Goal: Transaction & Acquisition: Book appointment/travel/reservation

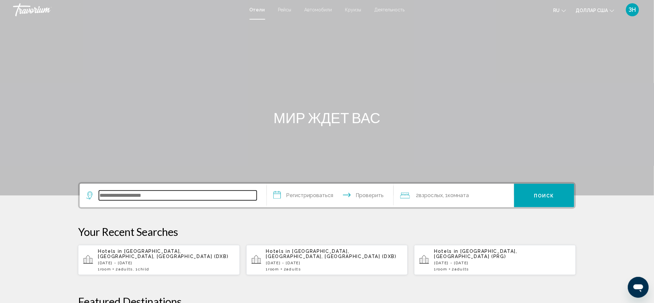
click at [99, 200] on input "Виджет поиска" at bounding box center [178, 195] width 158 height 10
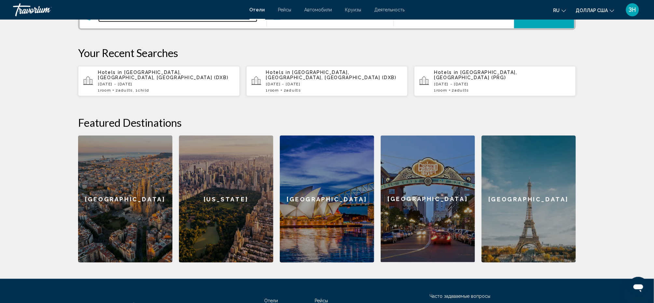
scroll to position [200, 0]
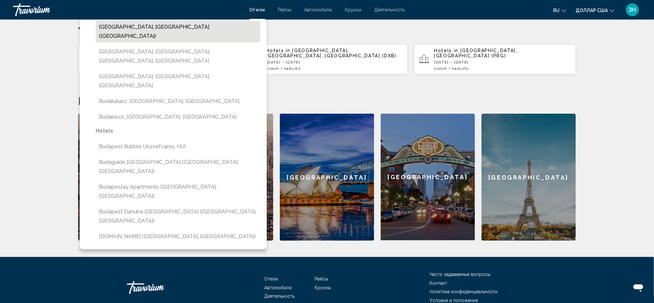
click at [96, 42] on button "[GEOGRAPHIC_DATA], [GEOGRAPHIC_DATA] ([GEOGRAPHIC_DATA])" at bounding box center [178, 31] width 165 height 21
type input "**********"
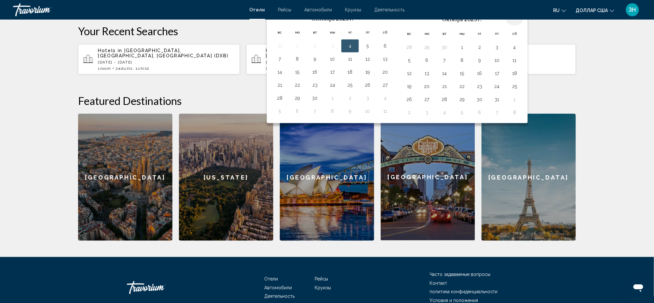
click at [524, 25] on th "В следующем месяце" at bounding box center [515, 18] width 18 height 14
click at [380, 65] on button "13" at bounding box center [385, 60] width 10 height 9
drag, startPoint x: 379, startPoint y: 124, endPoint x: 306, endPoint y: 141, distance: 74.8
click at [306, 119] on tbody "31 1 2 3 4 5 6 7 8 9 10 11 12 13 14 15 16 17 18 19 20 21 22 23 24 25 26 27 28 2…" at bounding box center [332, 80] width 123 height 78
click at [310, 78] on button "16" at bounding box center [315, 73] width 10 height 9
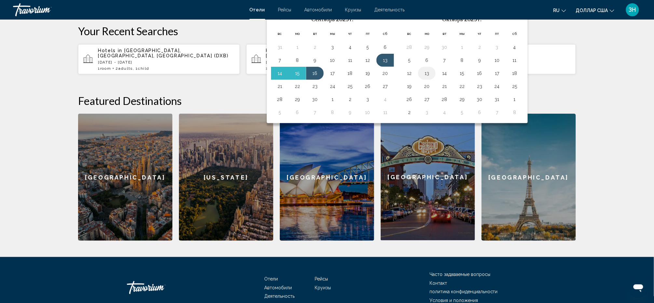
click at [422, 78] on button "13" at bounding box center [427, 73] width 10 height 9
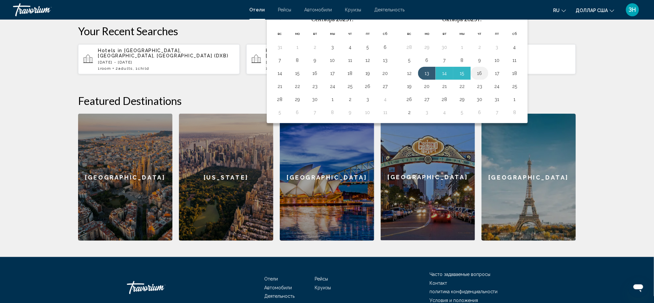
drag, startPoint x: 422, startPoint y: 138, endPoint x: 487, endPoint y: 137, distance: 65.7
click at [487, 80] on tr "12 13 14 15 16 17 18" at bounding box center [462, 73] width 123 height 13
click at [485, 78] on button "16" at bounding box center [479, 73] width 10 height 9
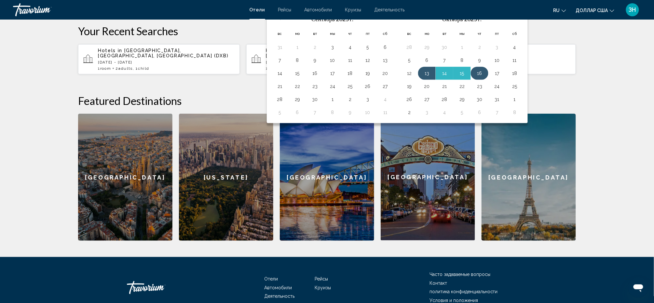
click at [484, 78] on button "16" at bounding box center [479, 73] width 10 height 9
drag, startPoint x: 484, startPoint y: 138, endPoint x: 409, endPoint y: 159, distance: 77.8
click at [409, 119] on tbody "28 29 30 1 2 3 4 5 6 7 8 9 10 11 12 13 14 15 16 17 18 19 20 21 22 23 24 25 26 2…" at bounding box center [462, 80] width 123 height 78
click at [409, 91] on button "19" at bounding box center [409, 86] width 10 height 9
type input "**********"
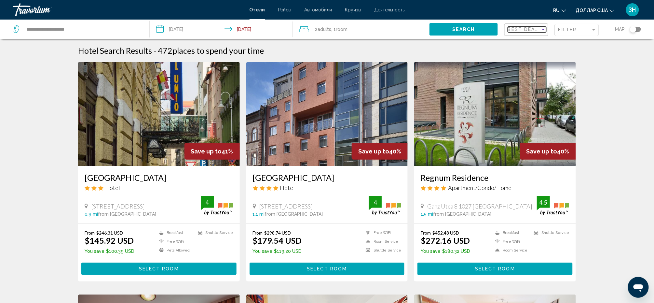
click at [542, 30] on div "Sort by" at bounding box center [543, 30] width 3 height 2
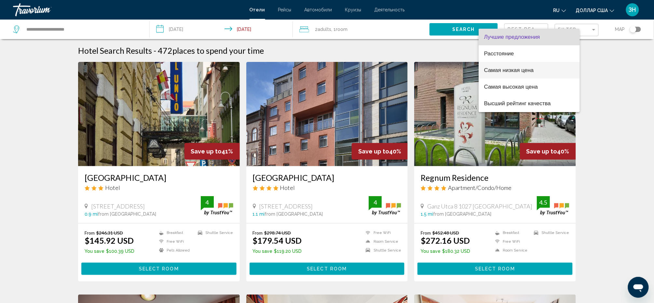
click at [514, 68] on font "Самая низкая цена" at bounding box center [509, 70] width 50 height 6
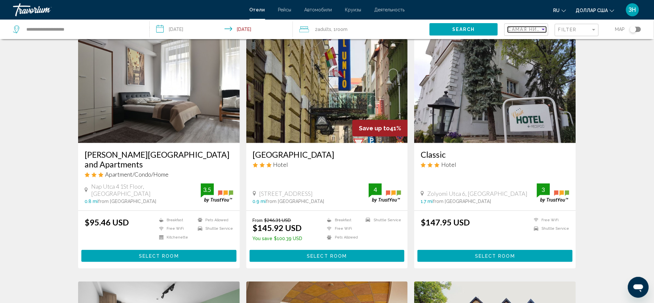
scroll to position [43, 0]
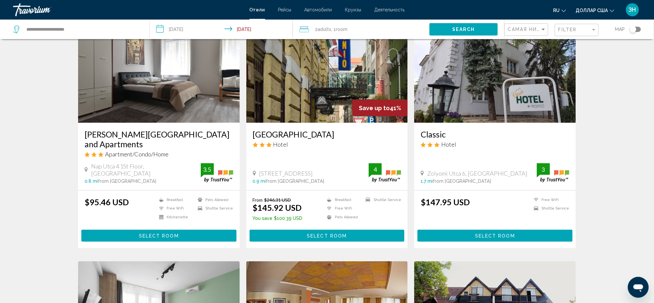
click at [101, 149] on h3 "[PERSON_NAME][GEOGRAPHIC_DATA] and Apartments" at bounding box center [159, 139] width 149 height 20
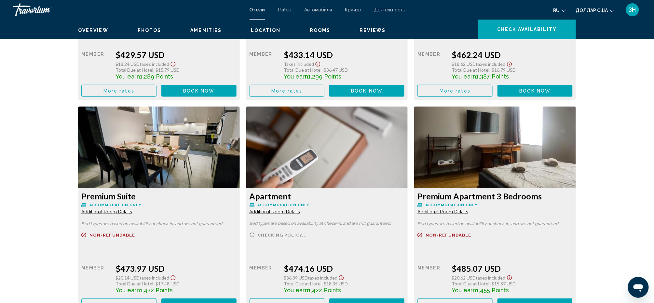
scroll to position [1997, 0]
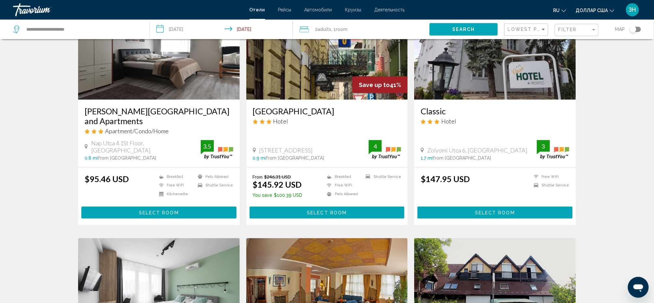
scroll to position [87, 0]
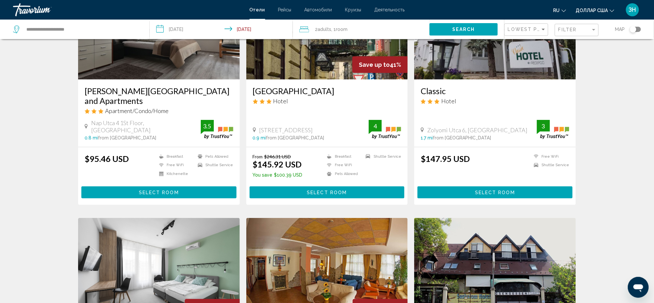
click at [347, 79] on img "Основное содержание" at bounding box center [327, 27] width 162 height 104
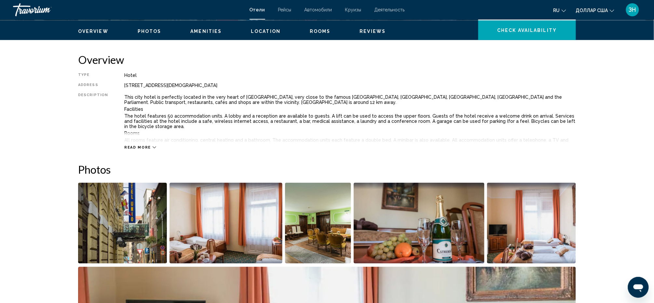
scroll to position [173, 0]
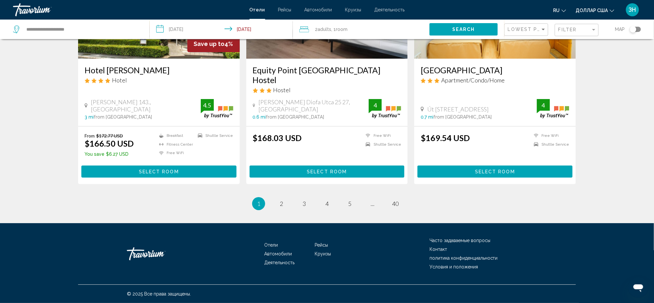
scroll to position [911, 0]
click at [153, 59] on img "Основное содержание" at bounding box center [159, 6] width 162 height 104
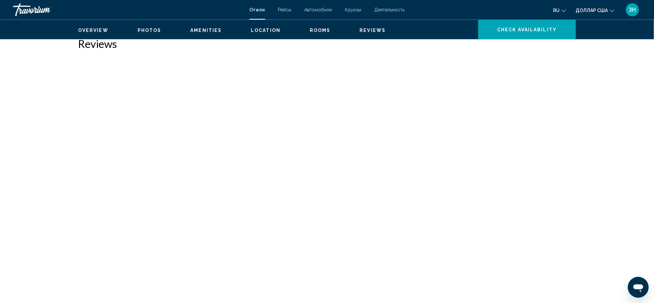
scroll to position [1648, 0]
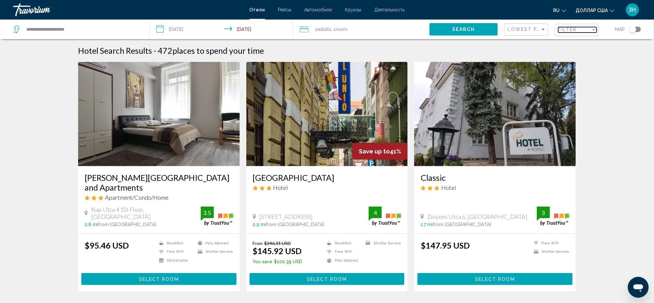
click at [592, 31] on div "Filter" at bounding box center [593, 30] width 3 height 2
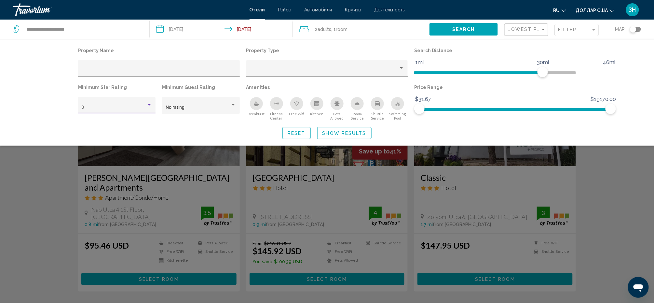
click at [148, 105] on div "Hotel Filters" at bounding box center [149, 105] width 3 height 2
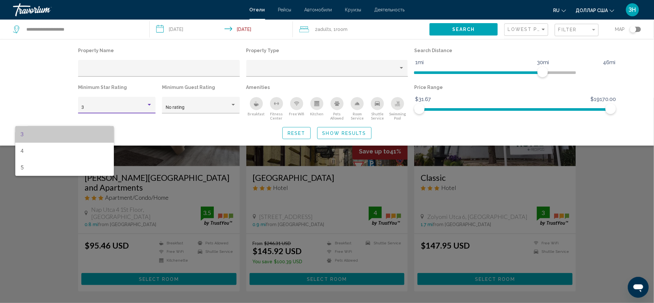
click at [30, 134] on span "3" at bounding box center [64, 134] width 88 height 17
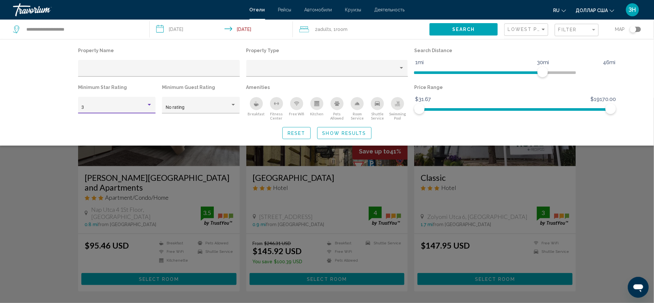
click at [82, 110] on div "3" at bounding box center [114, 107] width 65 height 5
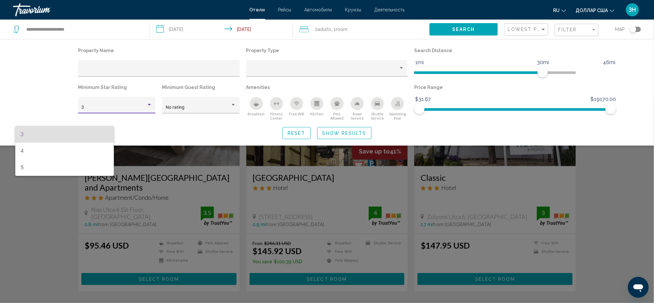
click at [74, 130] on span "3" at bounding box center [64, 134] width 88 height 17
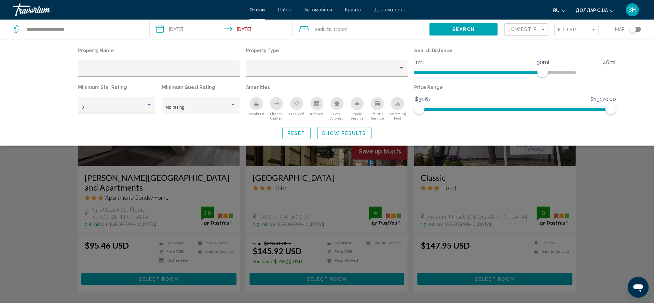
click at [254, 106] on icon "Breakfast" at bounding box center [256, 103] width 5 height 5
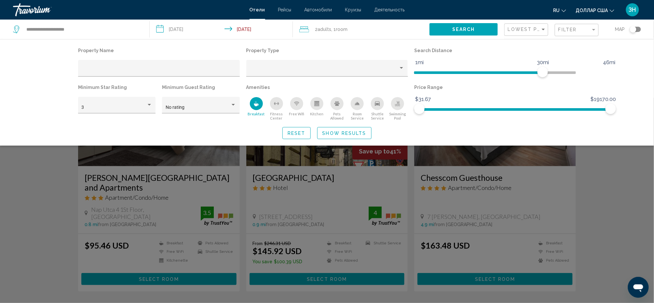
click at [290, 110] on div "Free Wifi" at bounding box center [296, 103] width 13 height 13
click at [334, 139] on button "Show Results" at bounding box center [344, 133] width 54 height 12
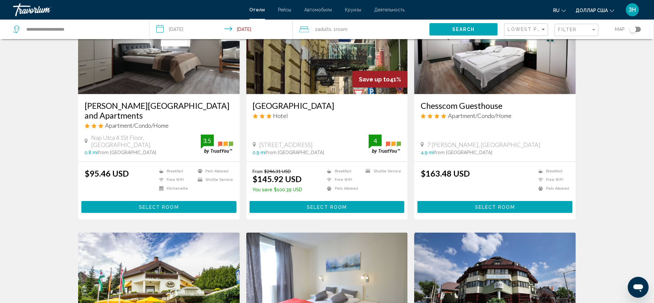
scroll to position [87, 0]
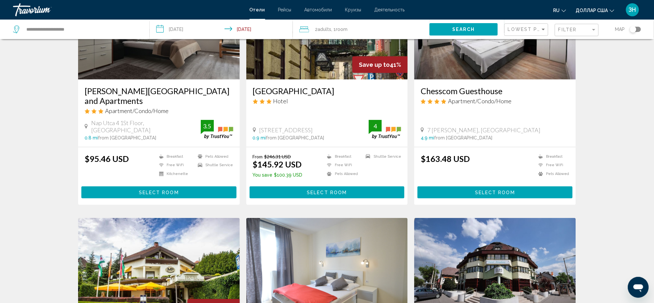
click at [299, 32] on icon "Travelers: 2 adults, 0 children" at bounding box center [304, 29] width 10 height 6
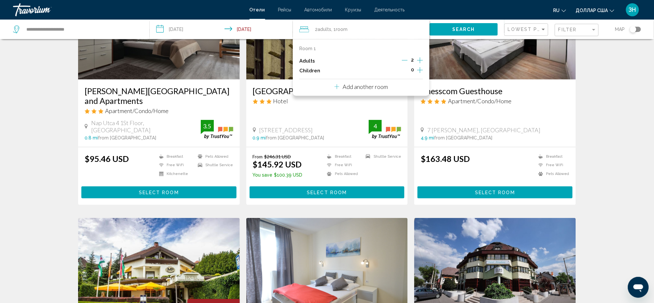
click at [334, 90] on div "Add another room" at bounding box center [360, 87] width 53 height 8
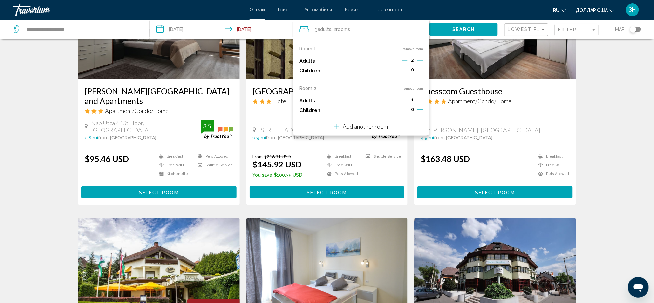
click at [417, 64] on icon "Increment adults" at bounding box center [420, 60] width 6 height 8
click at [417, 63] on icon "Increment adults" at bounding box center [420, 60] width 6 height 6
click at [452, 32] on span "Search" at bounding box center [463, 29] width 23 height 5
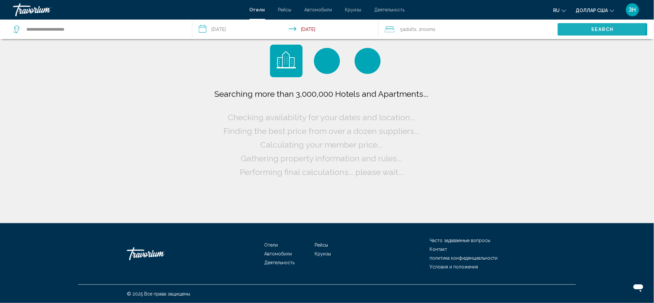
scroll to position [0, 0]
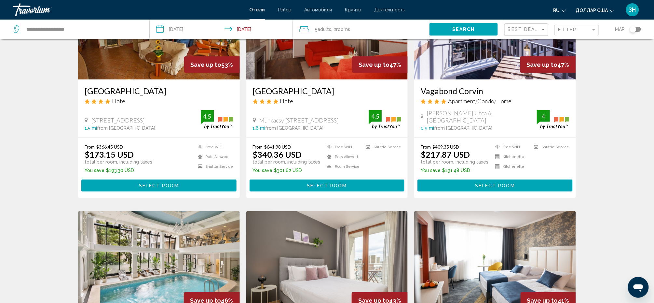
scroll to position [43, 0]
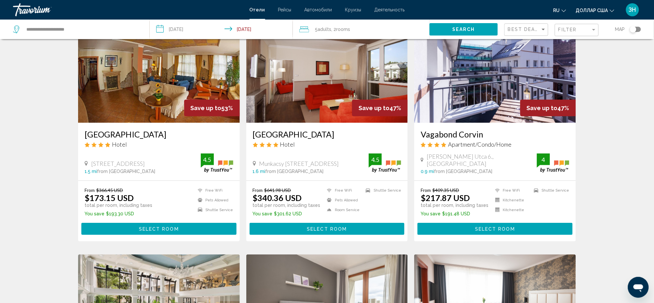
click at [528, 123] on img "Основное содержание" at bounding box center [495, 71] width 162 height 104
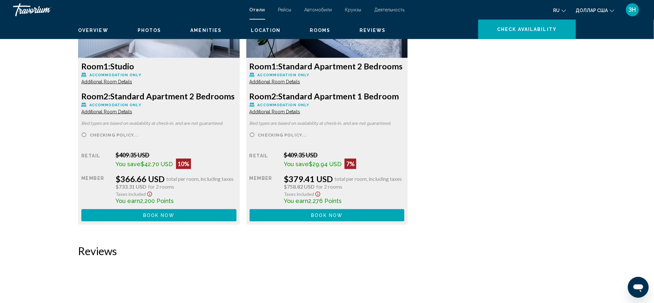
scroll to position [1215, 0]
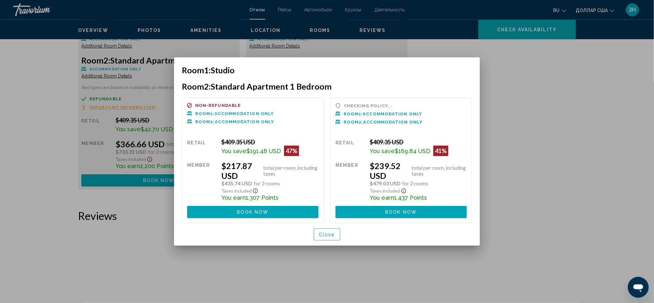
scroll to position [0, 0]
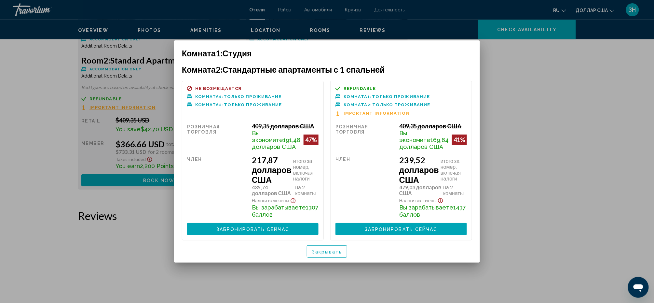
click at [481, 241] on div "Комната 1: Студия Комната 2: Стандартные апартаменты с 1 спальней Не возмещаетс…" at bounding box center [327, 151] width 312 height 222
click at [202, 218] on div "Член" at bounding box center [217, 186] width 60 height 63
click at [126, 236] on div at bounding box center [327, 151] width 654 height 303
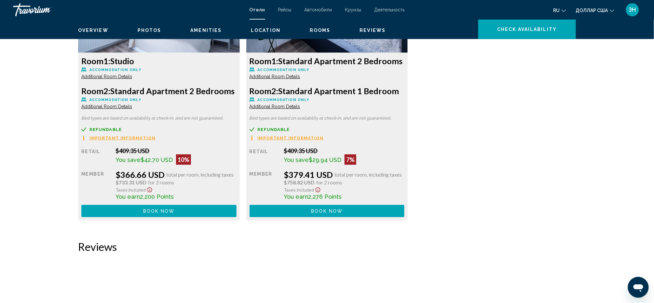
scroll to position [1171, 0]
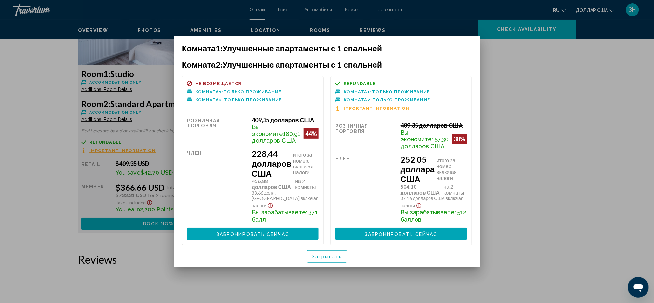
click at [565, 290] on div at bounding box center [327, 151] width 654 height 303
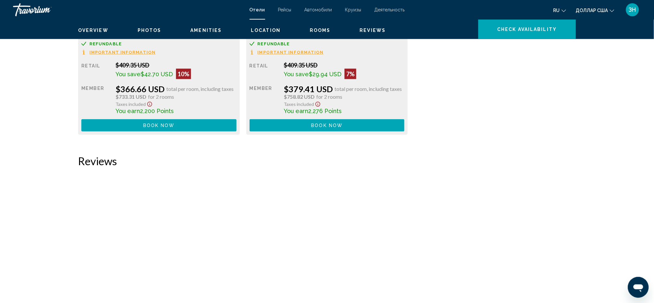
scroll to position [1258, 0]
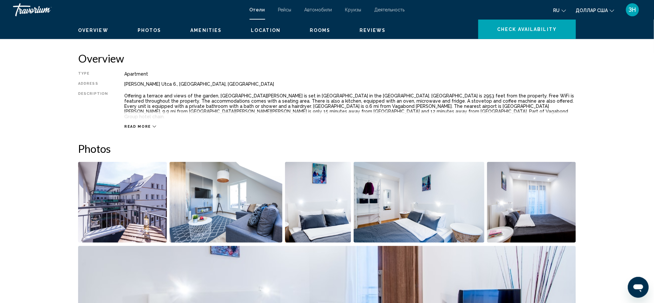
scroll to position [217, 0]
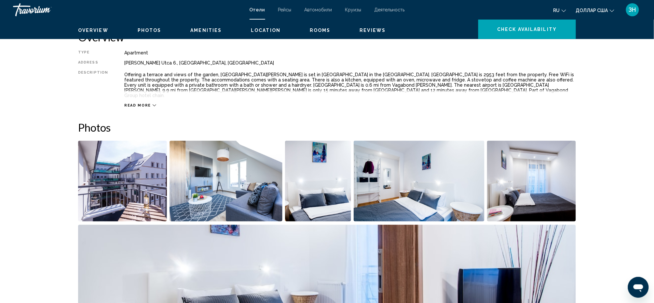
click at [153, 107] on icon "Основное содержание" at bounding box center [155, 105] width 4 height 4
drag, startPoint x: 72, startPoint y: 145, endPoint x: 426, endPoint y: 175, distance: 355.3
click at [426, 108] on div "Type Apartment Address [PERSON_NAME][STREET_ADDRESS] Description Offering a ter…" at bounding box center [327, 79] width 498 height 58
drag, startPoint x: 426, startPoint y: 175, endPoint x: 267, endPoint y: 179, distance: 159.2
click at [267, 108] on div "Read less" at bounding box center [350, 104] width 452 height 8
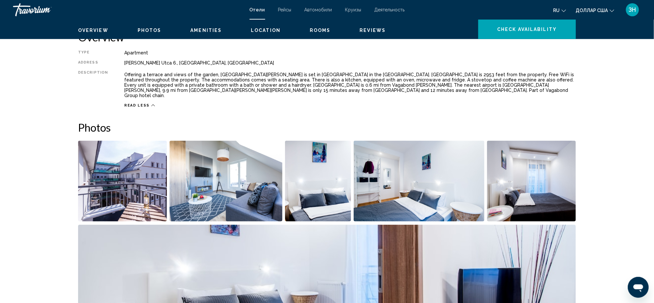
drag, startPoint x: 72, startPoint y: 145, endPoint x: 440, endPoint y: 174, distance: 368.8
click at [440, 108] on div "Type Apartment Address [PERSON_NAME][STREET_ADDRESS] Description Offering a ter…" at bounding box center [327, 79] width 498 height 58
copy div "Offering a terrace and views of the garden, [GEOGRAPHIC_DATA][PERSON_NAME] is s…"
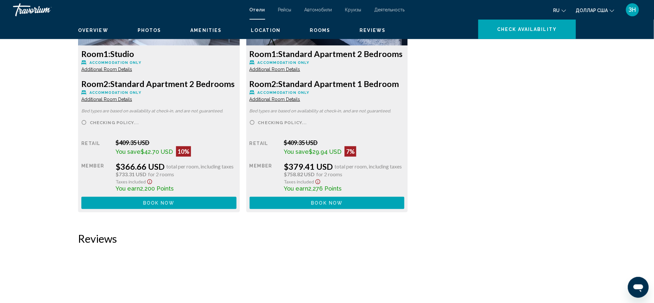
scroll to position [1215, 0]
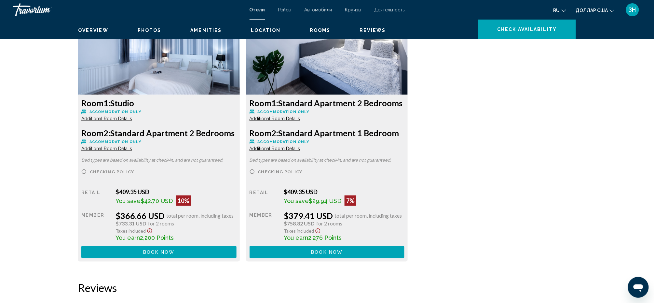
scroll to position [1142, 0]
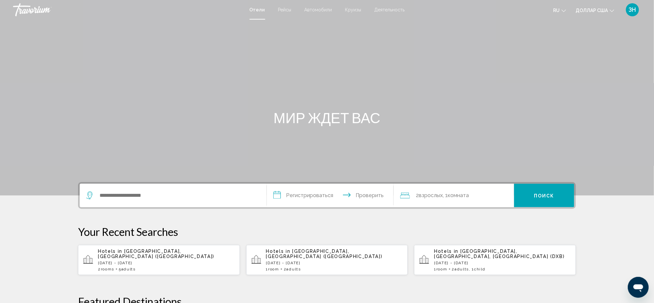
click at [629, 10] on font "ЗН" at bounding box center [632, 9] width 7 height 7
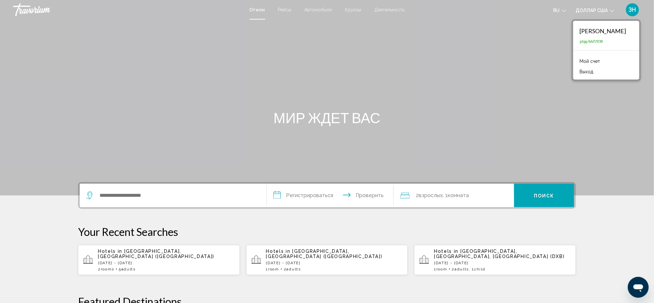
click at [426, 126] on h1 "МИР ЖДЕТ ВАС" at bounding box center [327, 117] width 244 height 17
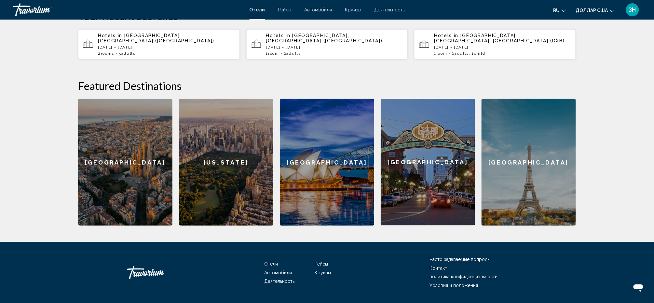
scroll to position [217, 0]
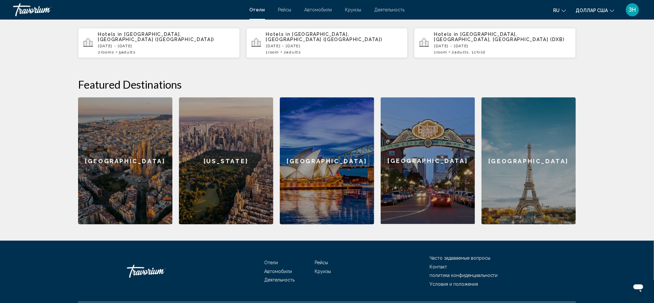
click at [118, 48] on p "Thu, 13 Nov - Sun, 16 Nov" at bounding box center [166, 46] width 137 height 5
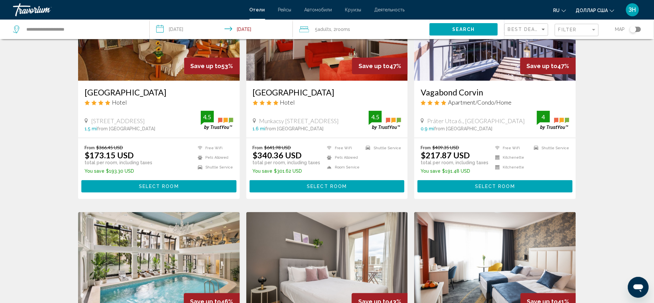
scroll to position [87, 0]
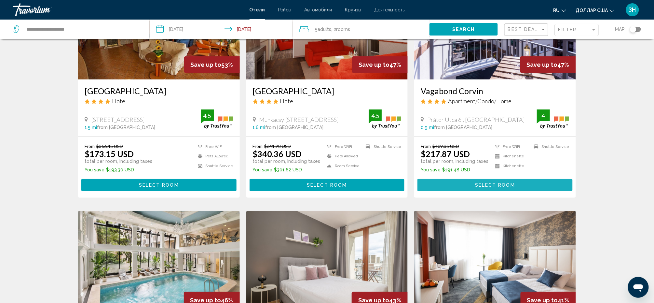
click at [515, 188] on span "Select Room" at bounding box center [495, 185] width 40 height 5
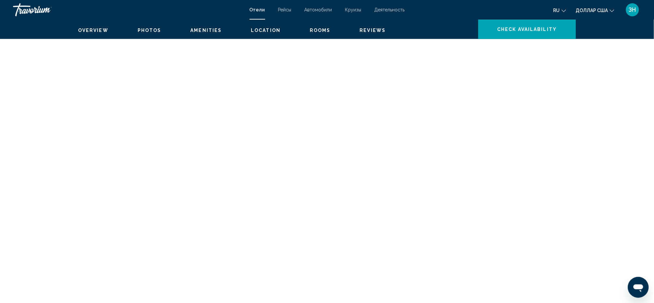
scroll to position [1432, 0]
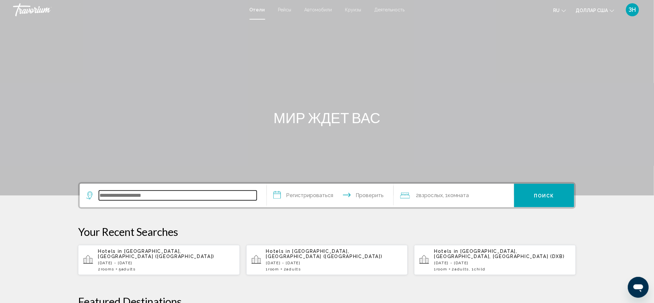
click at [99, 200] on input "Виджет поиска" at bounding box center [178, 195] width 158 height 10
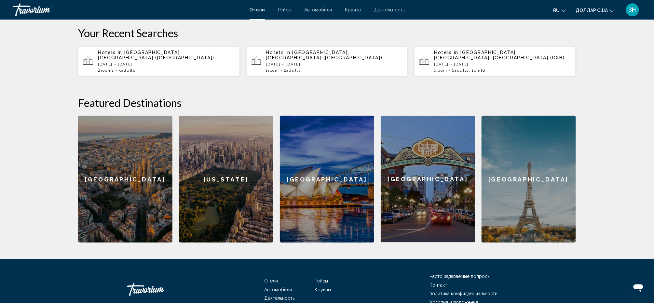
scroll to position [200, 0]
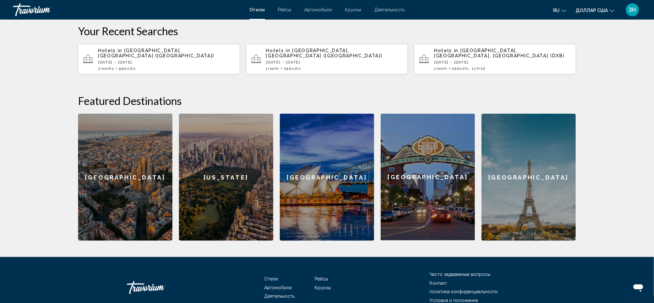
type input "*"
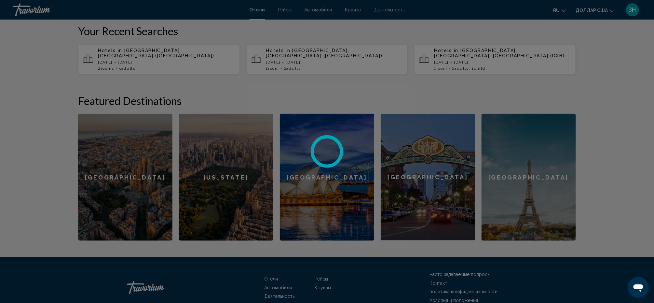
click at [69, 39] on div at bounding box center [327, 151] width 654 height 303
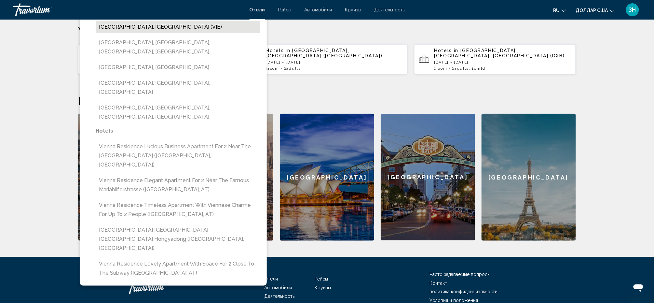
click at [96, 33] on button "Vienna, Austria (VIE)" at bounding box center [178, 27] width 165 height 12
type input "**********"
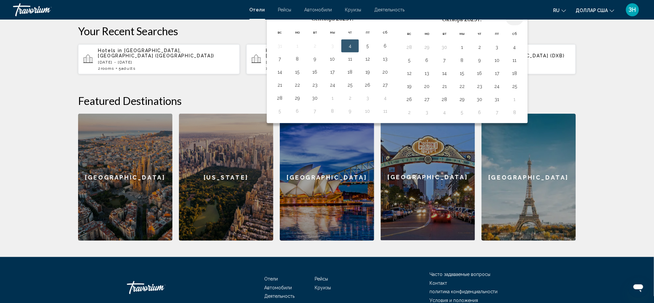
click at [522, 25] on th "В следующем месяце" at bounding box center [515, 18] width 18 height 14
click at [485, 78] on button "16" at bounding box center [479, 73] width 10 height 9
drag, startPoint x: 485, startPoint y: 140, endPoint x: 407, endPoint y: 157, distance: 79.7
click at [407, 119] on tbody "28 29 30 1 2 3 4 5 6 7 8 9 10 11 12 13 14 15 16 17 18 19 20 21 22 23 24 25 26 2…" at bounding box center [462, 80] width 123 height 78
click at [407, 91] on button "19" at bounding box center [409, 86] width 10 height 9
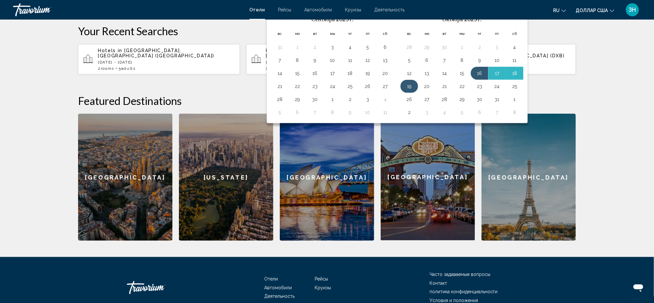
click at [407, 91] on button "19" at bounding box center [409, 86] width 10 height 9
drag, startPoint x: 407, startPoint y: 156, endPoint x: 468, endPoint y: 157, distance: 60.5
click at [468, 93] on tr "19 20 21 22 23 24 25" at bounding box center [462, 86] width 123 height 13
click at [467, 91] on button "22" at bounding box center [462, 86] width 10 height 9
type input "**********"
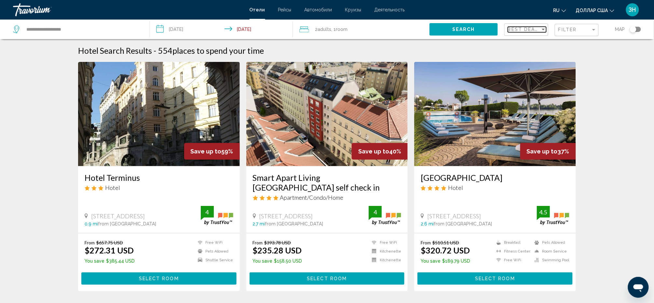
click at [542, 30] on div "Sort by" at bounding box center [543, 30] width 3 height 2
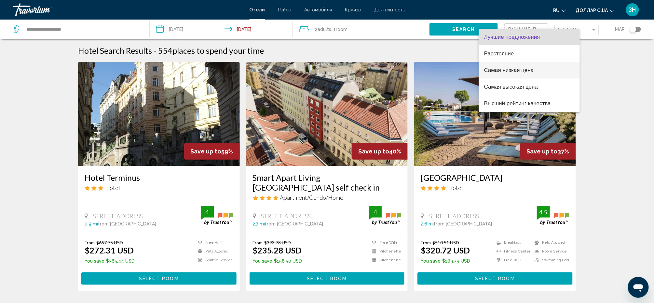
click at [528, 71] on font "Самая низкая цена" at bounding box center [509, 70] width 50 height 6
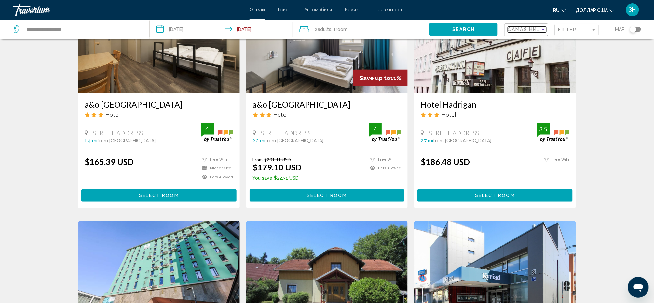
scroll to position [87, 0]
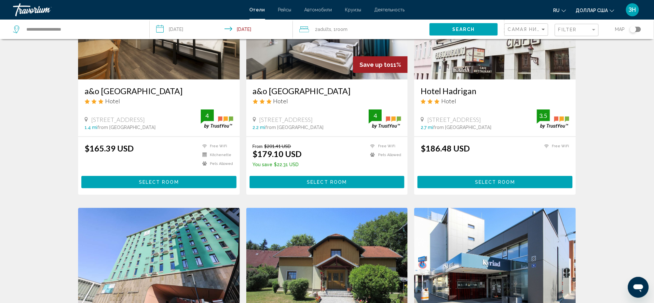
click at [480, 96] on h3 "Hotel Hadrigan" at bounding box center [495, 91] width 149 height 10
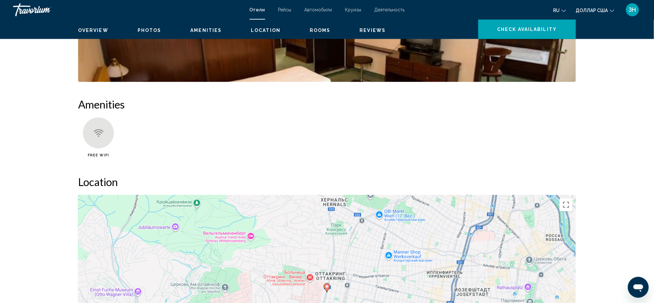
scroll to position [434, 0]
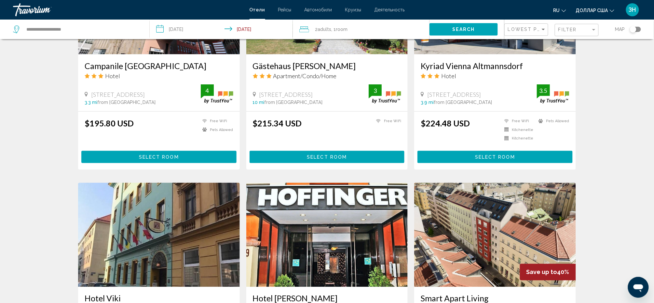
scroll to position [347, 0]
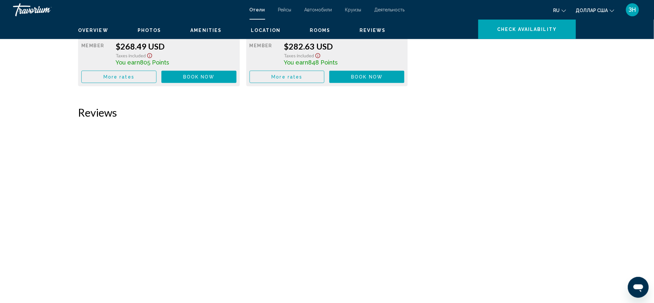
scroll to position [1215, 0]
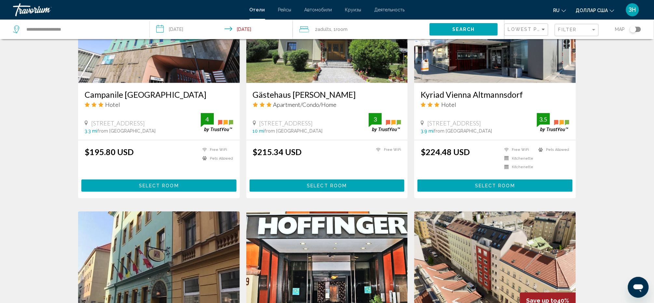
scroll to position [347, 0]
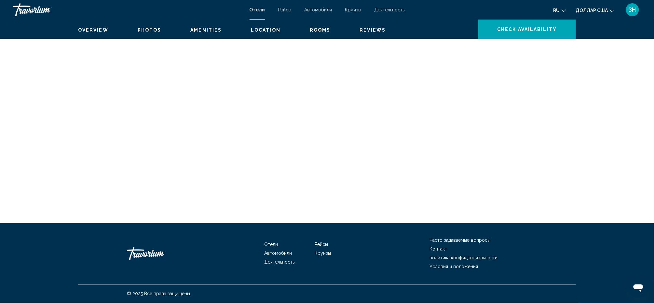
scroll to position [1735, 0]
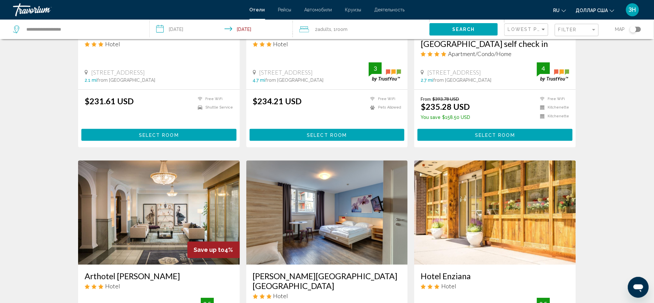
scroll to position [607, 0]
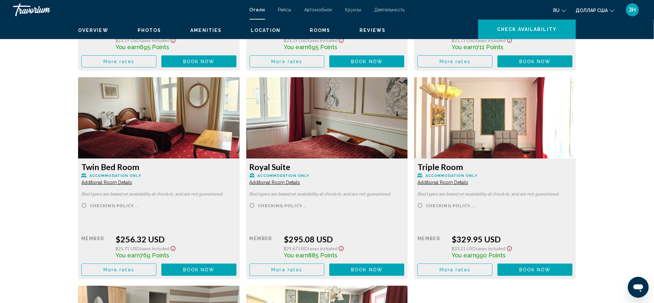
scroll to position [1059, 0]
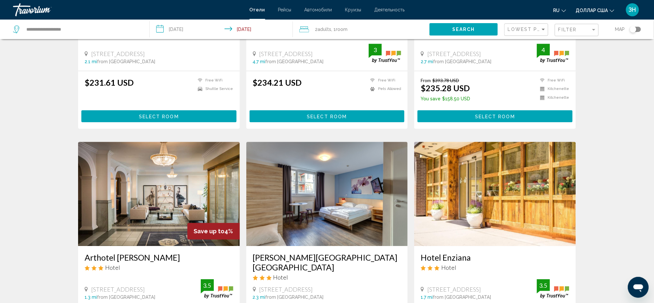
scroll to position [651, 0]
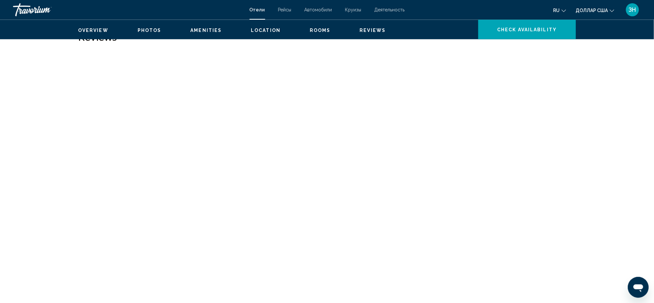
scroll to position [1562, 0]
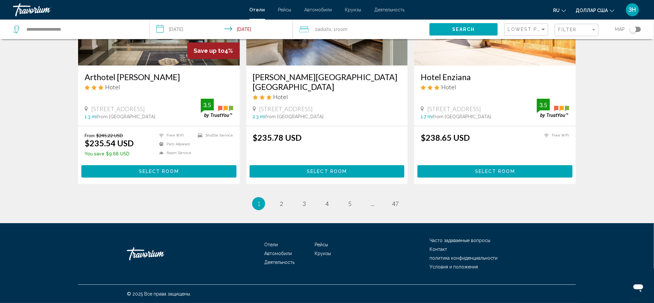
scroll to position [954, 0]
click at [148, 65] on img "Основное содержание" at bounding box center [159, 13] width 162 height 104
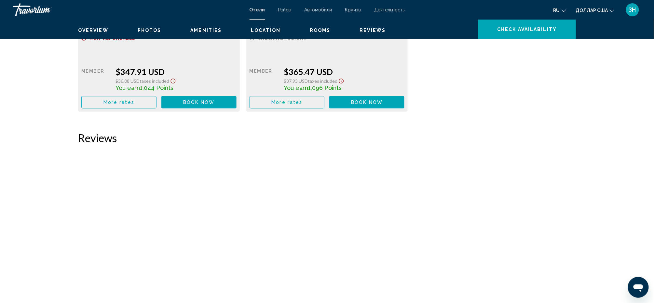
scroll to position [1200, 0]
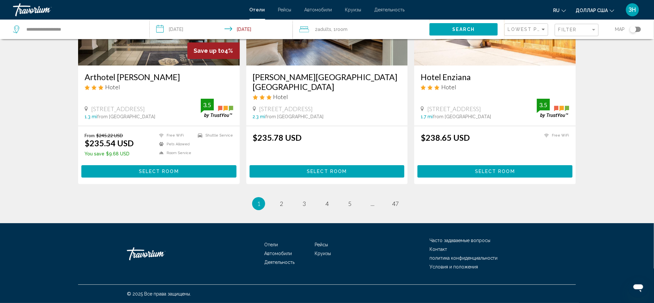
scroll to position [911, 0]
click at [536, 65] on img "Основное содержание" at bounding box center [495, 13] width 162 height 104
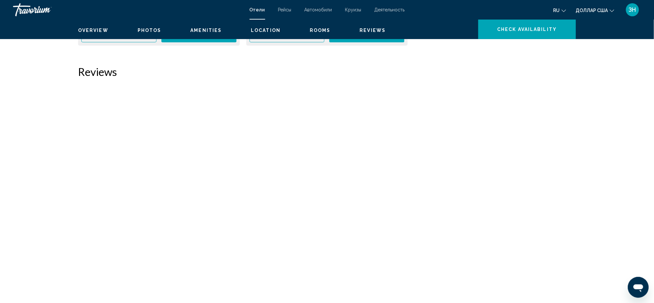
scroll to position [1041, 0]
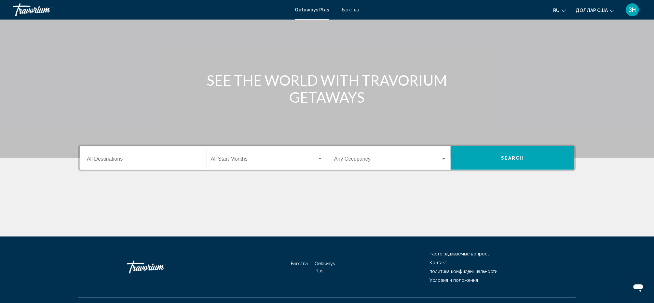
scroll to position [130, 0]
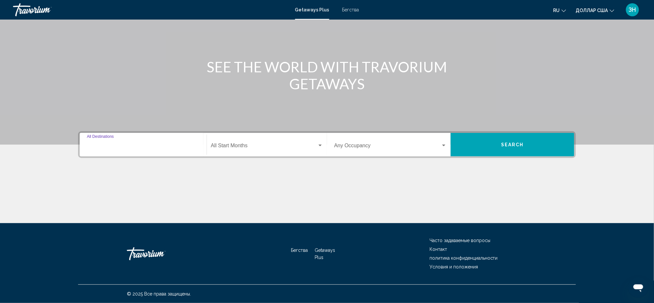
click at [87, 144] on input "Destination All Destinations" at bounding box center [143, 147] width 113 height 6
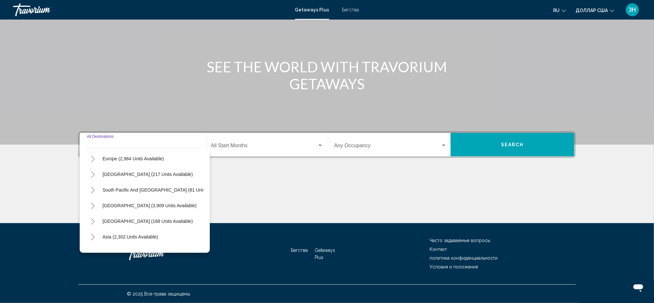
scroll to position [83, 0]
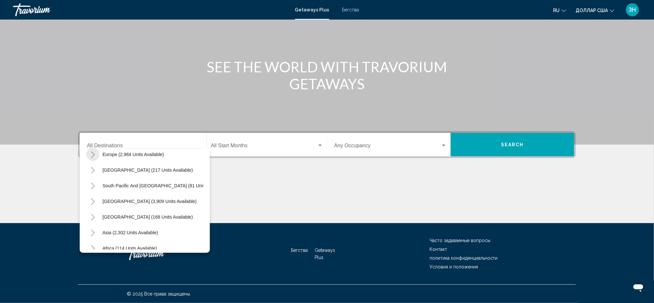
click at [90, 151] on icon "Toggle Europe (2,984 units available)" at bounding box center [92, 154] width 5 height 7
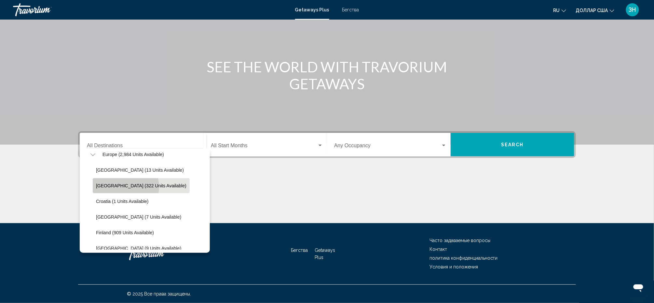
click at [96, 183] on span "Austria (322 units available)" at bounding box center [141, 185] width 90 height 5
type input "**********"
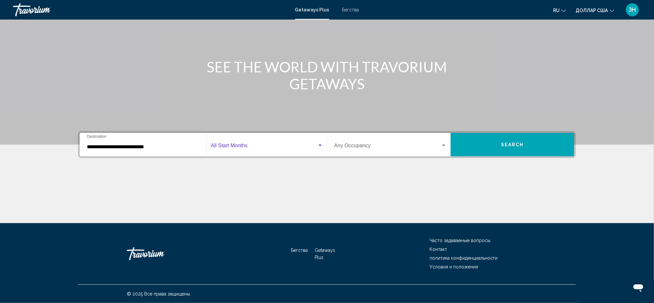
click at [319, 143] on div "Виджет поиска" at bounding box center [320, 145] width 6 height 5
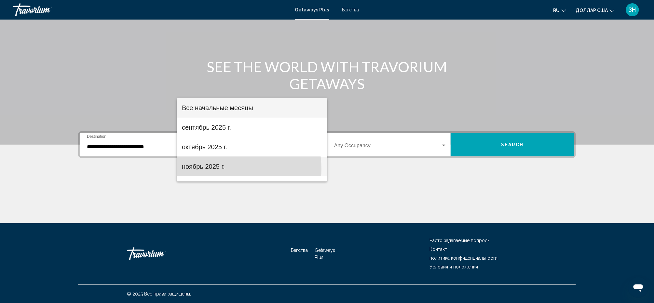
click at [219, 169] on font "ноябрь 2025 г." at bounding box center [203, 166] width 43 height 7
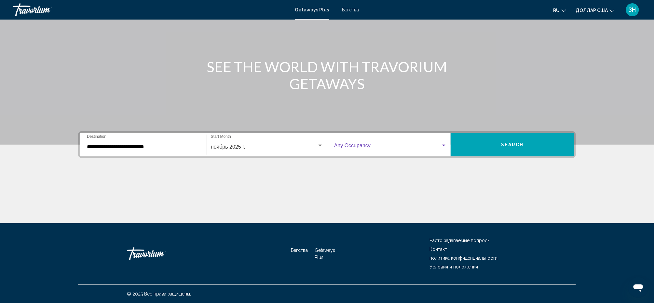
click at [445, 144] on div "Виджет поиска" at bounding box center [443, 145] width 3 height 2
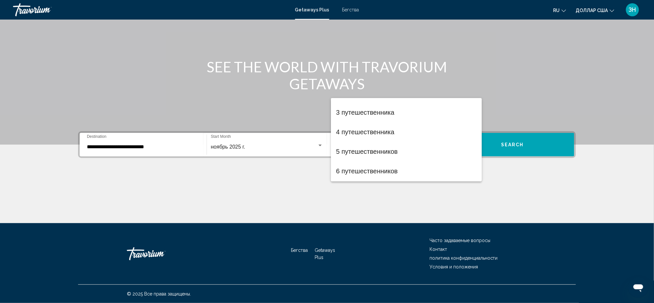
scroll to position [52, 0]
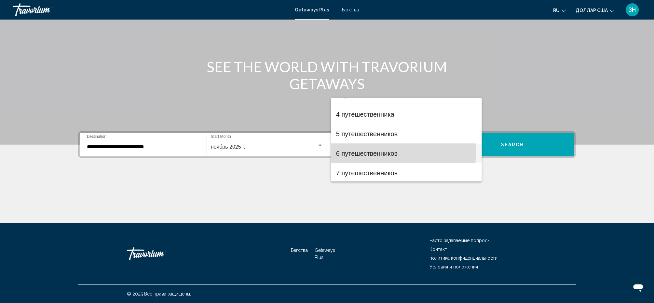
click at [356, 152] on font "6 путешественников" at bounding box center [366, 153] width 61 height 7
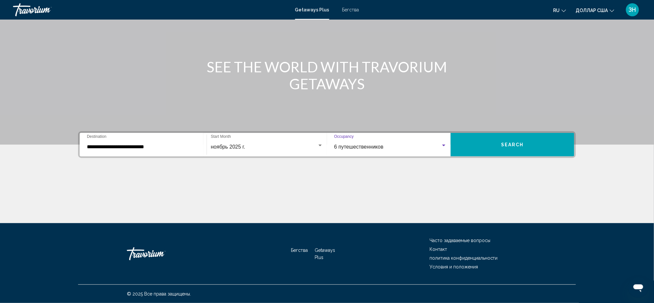
click at [524, 142] on span "Search" at bounding box center [512, 144] width 23 height 5
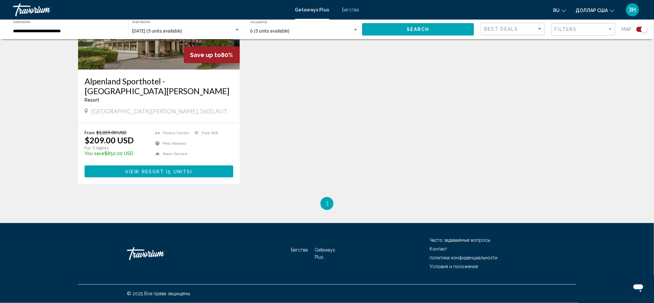
scroll to position [347, 0]
click at [132, 92] on h3 "Alpenland Sporthotel - St. Johann-im-Pongau" at bounding box center [159, 86] width 149 height 20
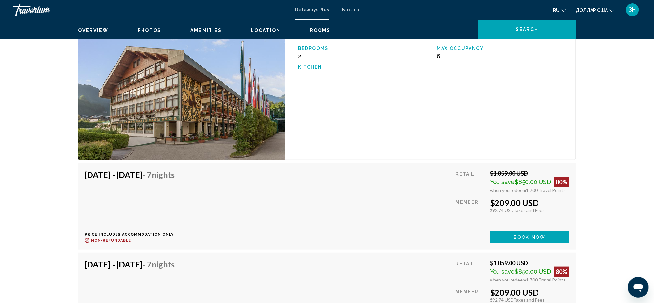
scroll to position [1085, 0]
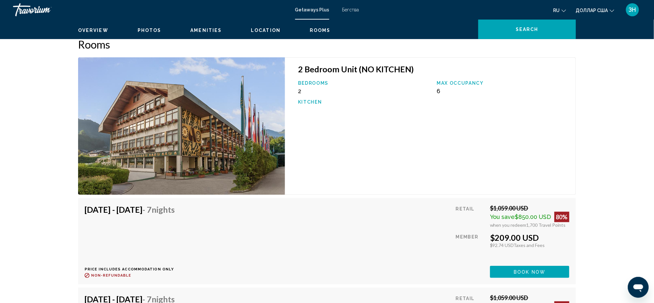
scroll to position [1041, 0]
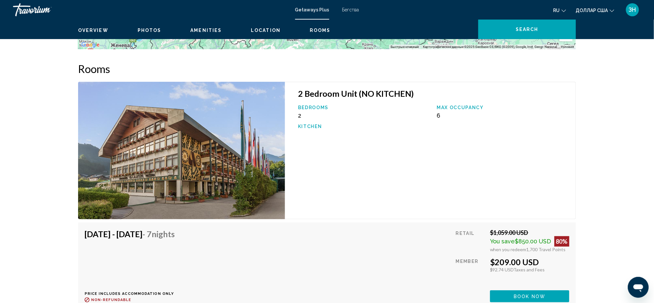
scroll to position [998, 0]
